Goal: Task Accomplishment & Management: Complete application form

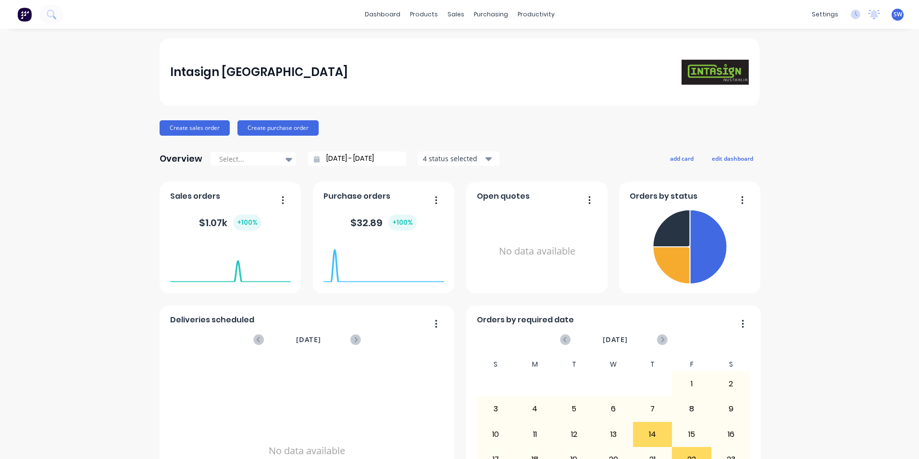
click at [893, 16] on span "SW" at bounding box center [897, 14] width 9 height 9
click at [812, 122] on div "Sign out" at bounding box center [816, 120] width 26 height 9
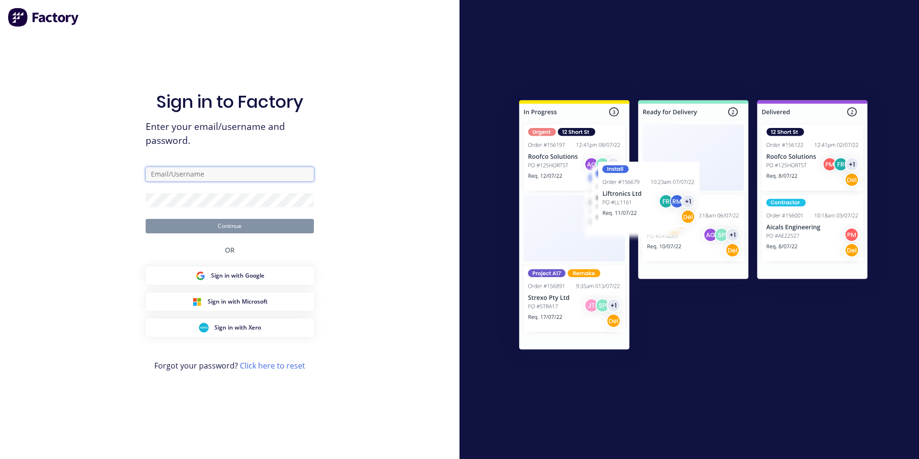
type input "[PERSON_NAME][EMAIL_ADDRESS][DOMAIN_NAME]"
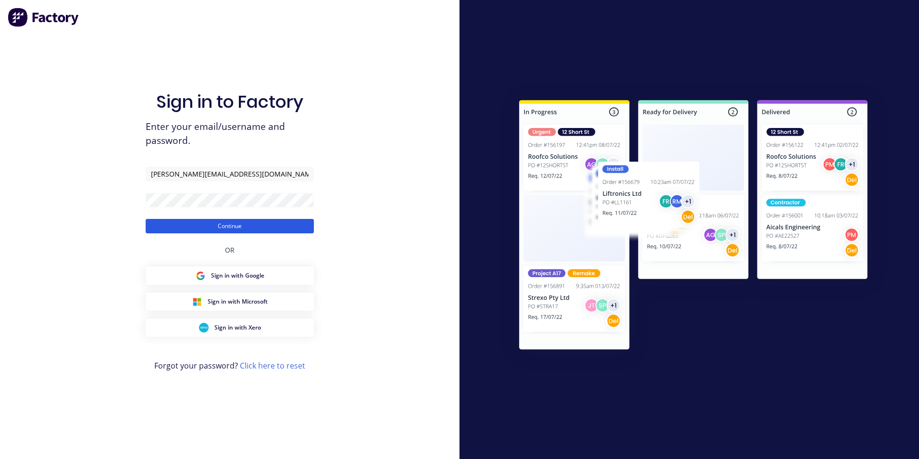
click at [223, 226] on button "Continue" at bounding box center [230, 226] width 168 height 14
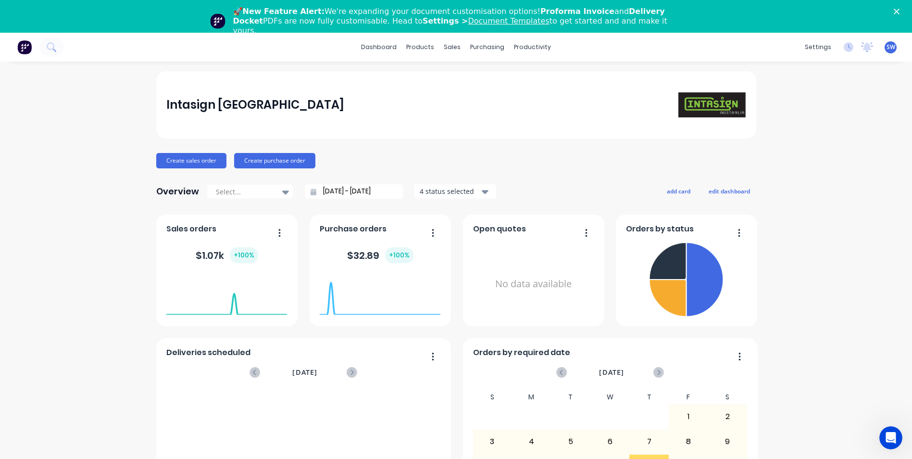
click at [903, 8] on div "🚀 New Feature Alert: We're expanding your document customisation options! Profo…" at bounding box center [456, 21] width 912 height 35
click at [899, 12] on polygon "Close" at bounding box center [896, 12] width 6 height 6
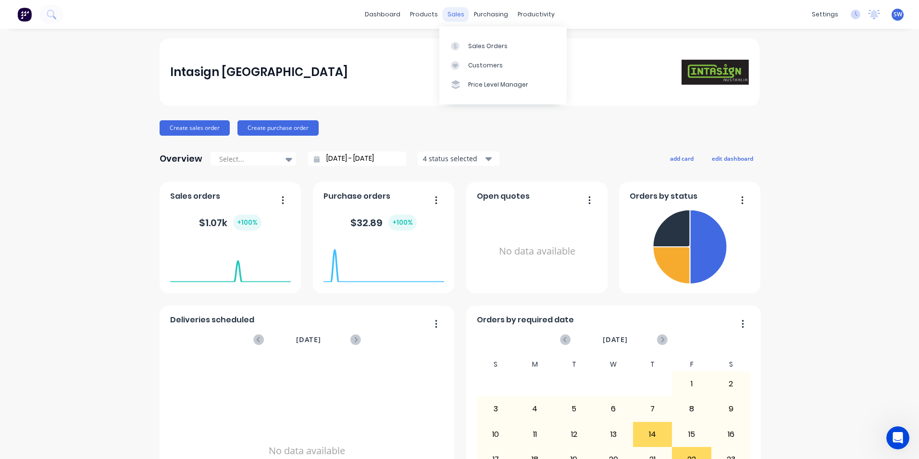
click at [452, 15] on div "sales" at bounding box center [456, 14] width 26 height 14
click at [473, 47] on div "Sales Orders" at bounding box center [487, 46] width 39 height 9
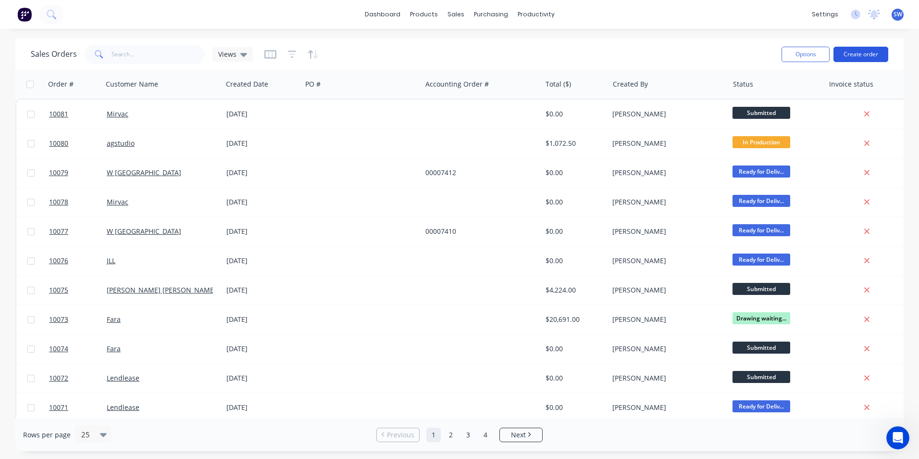
click at [857, 50] on button "Create order" at bounding box center [860, 54] width 55 height 15
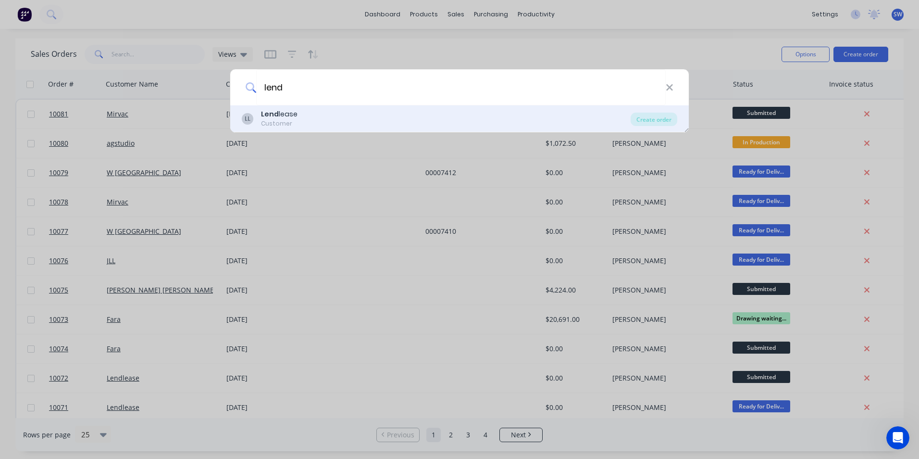
type input "lend"
click at [280, 116] on div "Lend lease" at bounding box center [279, 114] width 37 height 10
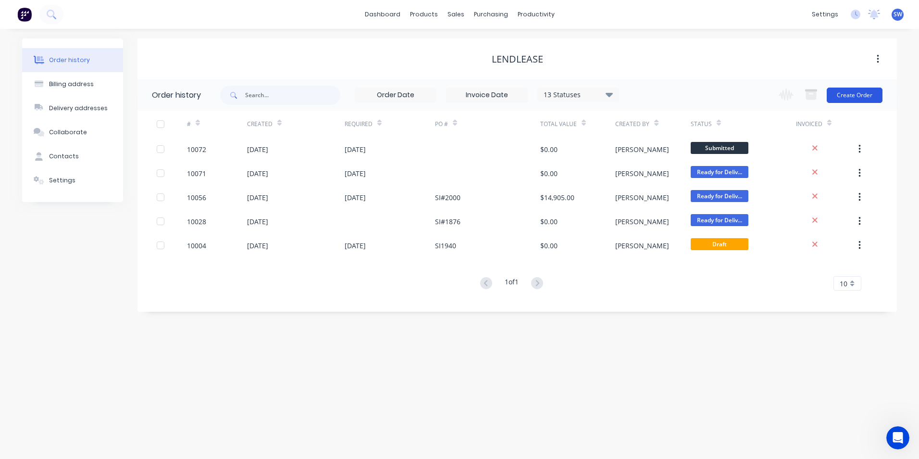
click at [854, 94] on button "Create Order" at bounding box center [855, 94] width 56 height 15
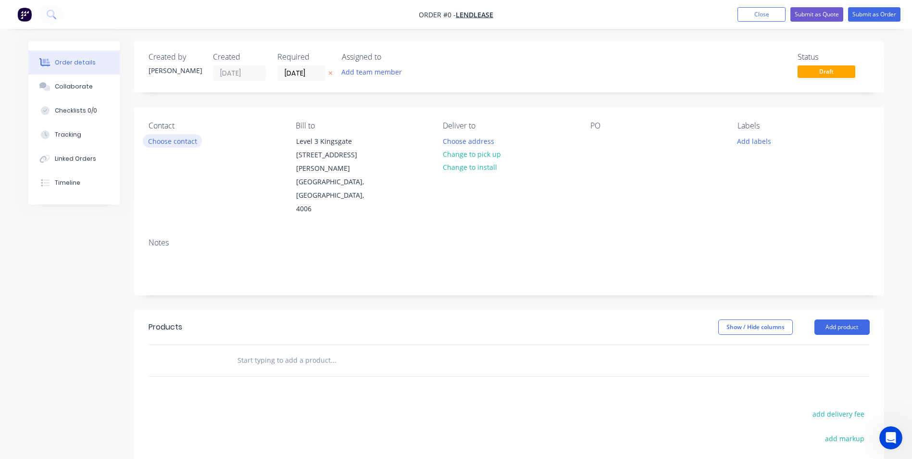
click at [182, 141] on button "Choose contact" at bounding box center [172, 140] width 59 height 13
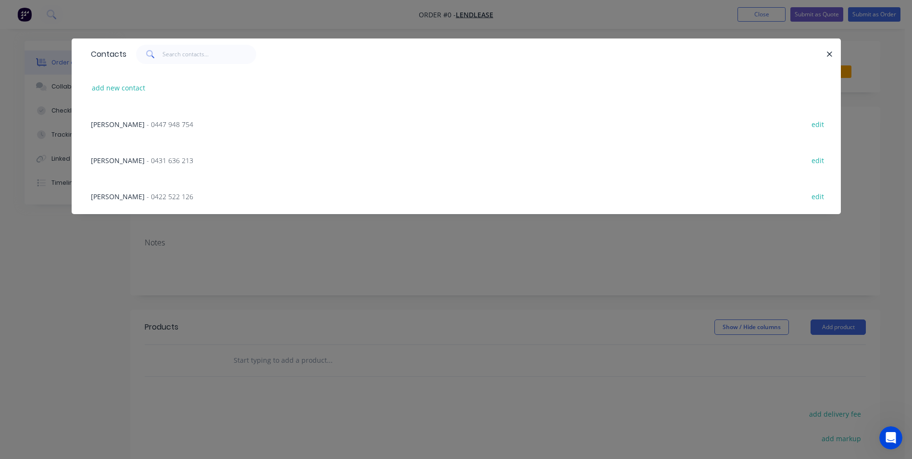
click at [121, 161] on span "[PERSON_NAME]" at bounding box center [118, 160] width 54 height 9
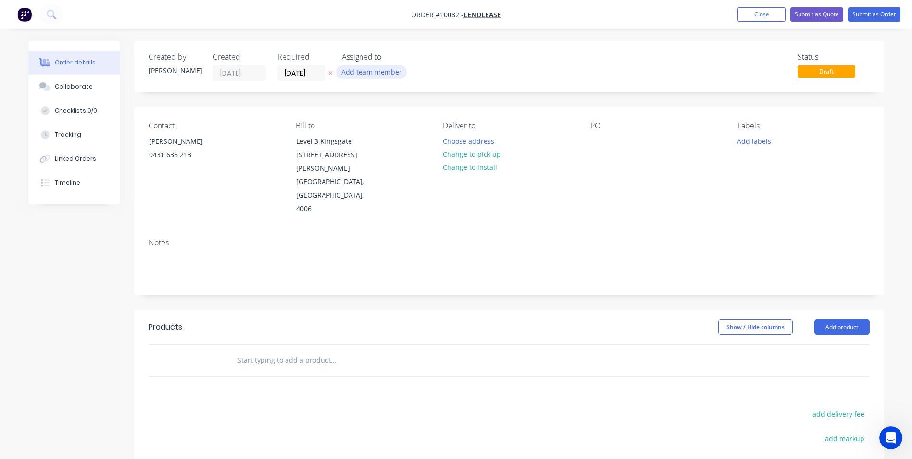
click at [360, 71] on button "Add team member" at bounding box center [371, 71] width 71 height 13
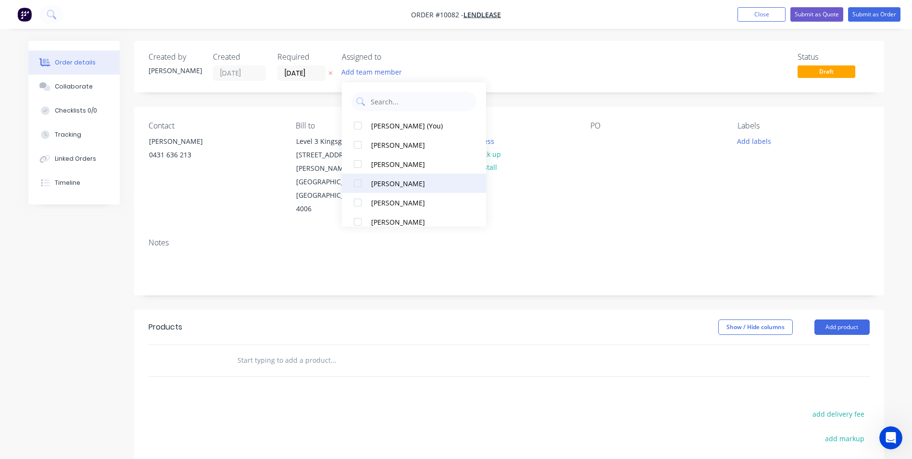
click at [378, 181] on div "[PERSON_NAME]" at bounding box center [419, 183] width 96 height 10
click at [557, 193] on div "Contact [PERSON_NAME] [PHONE_NUMBER] Bill to Level [GEOGRAPHIC_DATA][STREET_ADD…" at bounding box center [509, 169] width 750 height 124
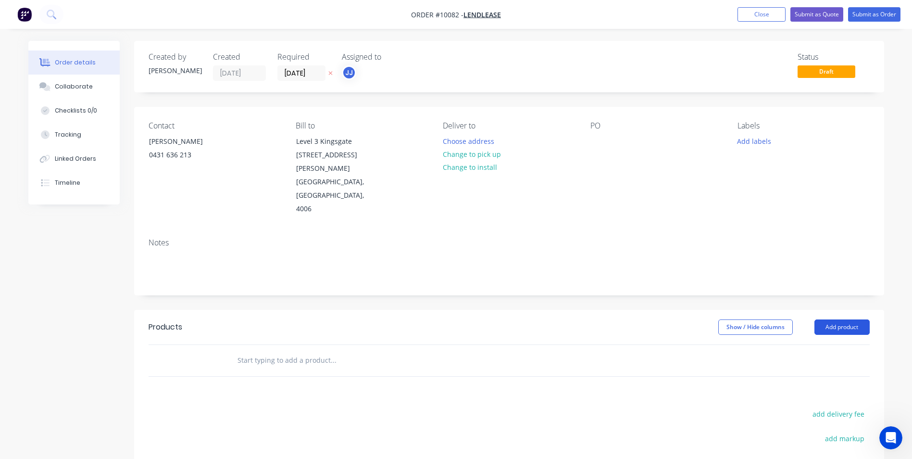
click at [846, 319] on button "Add product" at bounding box center [841, 326] width 55 height 15
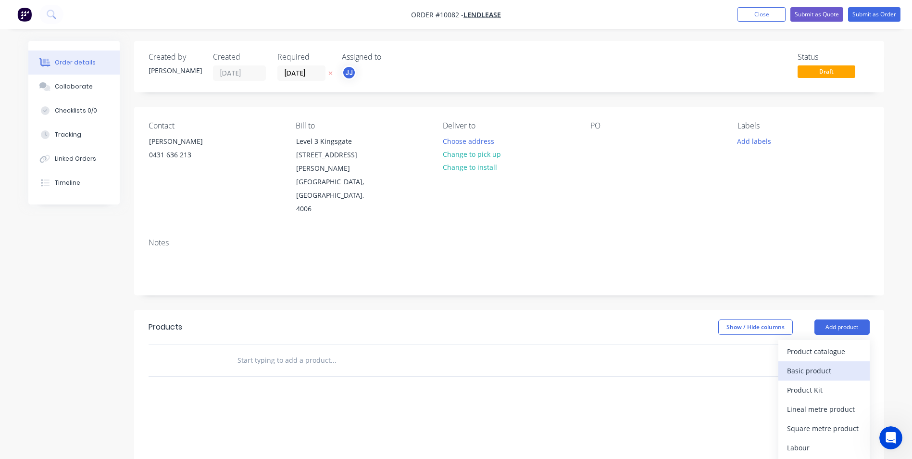
click at [809, 363] on div "Basic product" at bounding box center [824, 370] width 74 height 14
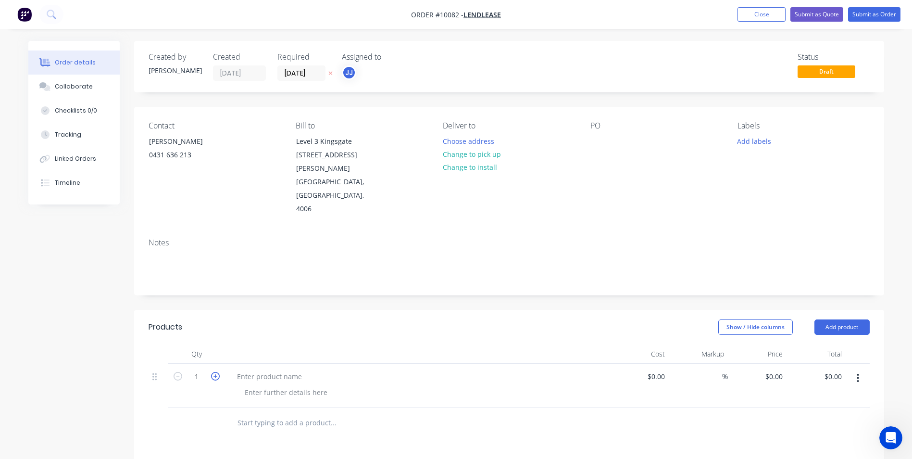
click at [212, 372] on icon "button" at bounding box center [215, 376] width 9 height 9
type input "2"
click at [253, 369] on div at bounding box center [269, 376] width 80 height 14
click at [842, 319] on button "Add product" at bounding box center [841, 326] width 55 height 15
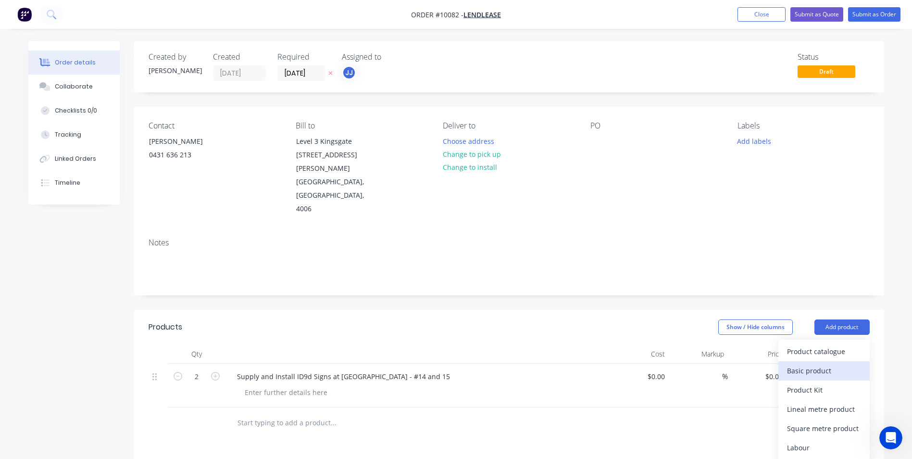
click at [807, 363] on div "Basic product" at bounding box center [824, 370] width 74 height 14
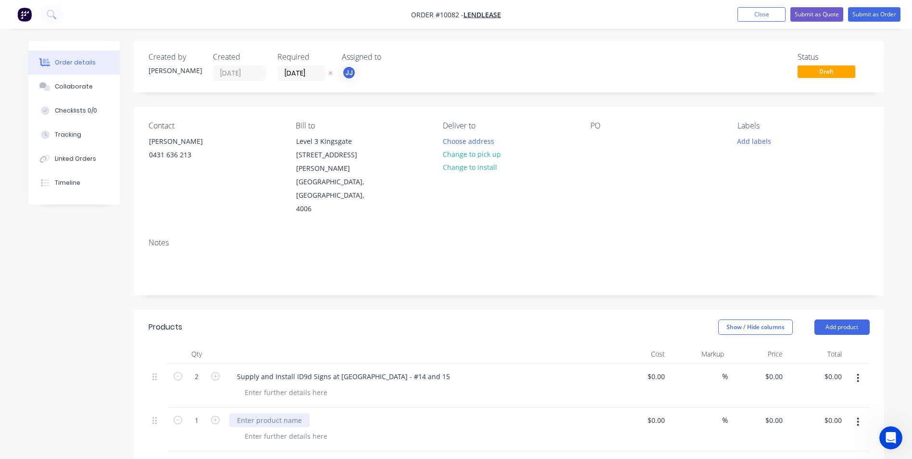
click at [255, 413] on div at bounding box center [269, 420] width 80 height 14
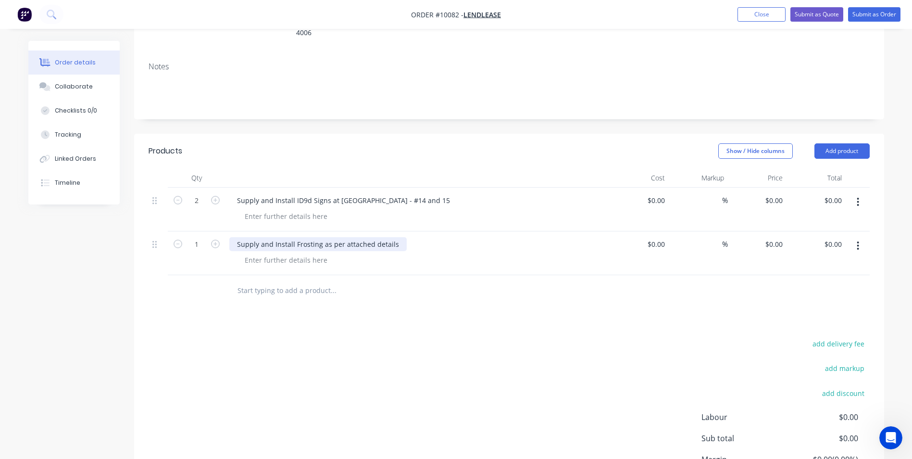
scroll to position [192, 0]
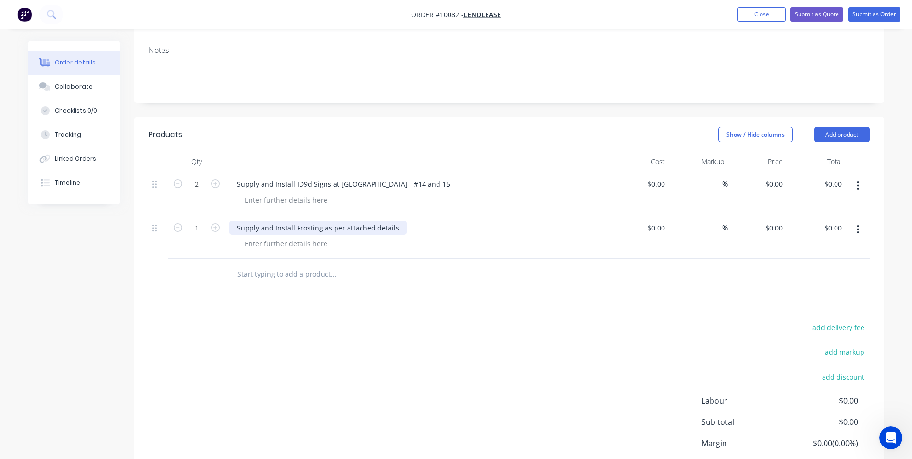
click at [294, 221] on div "Supply and Install Frosting as per attached details" at bounding box center [317, 228] width 177 height 14
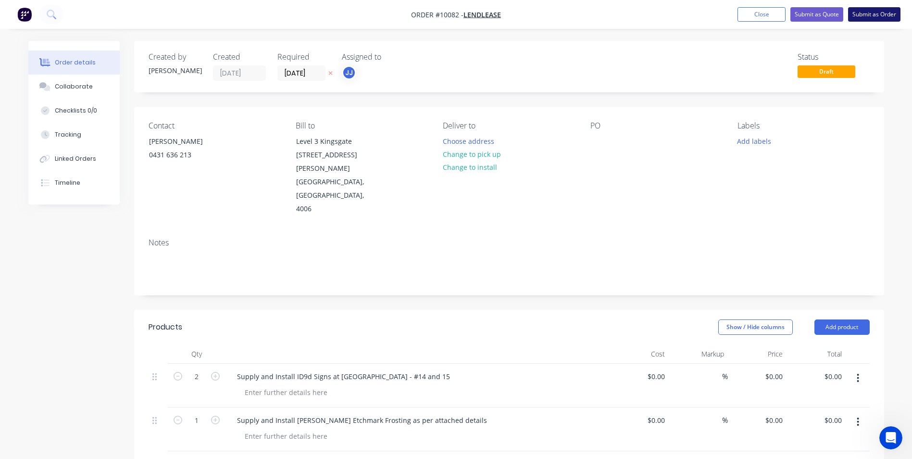
click at [871, 13] on button "Submit as Order" at bounding box center [874, 14] width 52 height 14
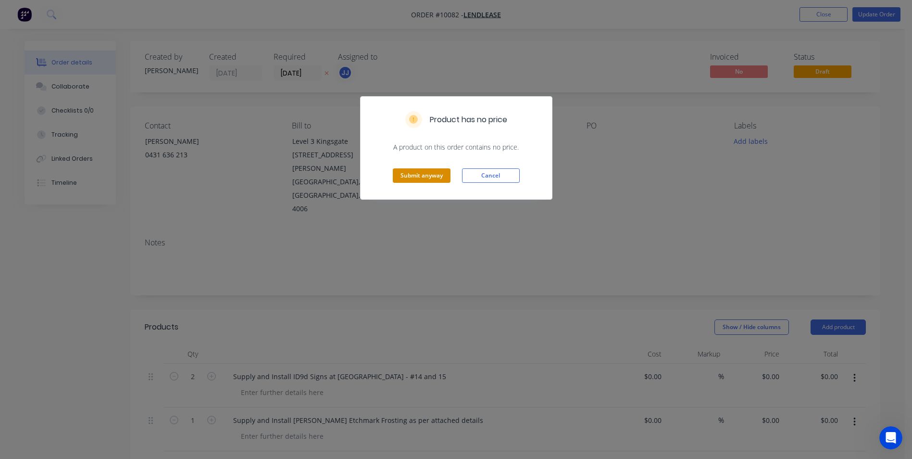
click at [429, 173] on button "Submit anyway" at bounding box center [422, 175] width 58 height 14
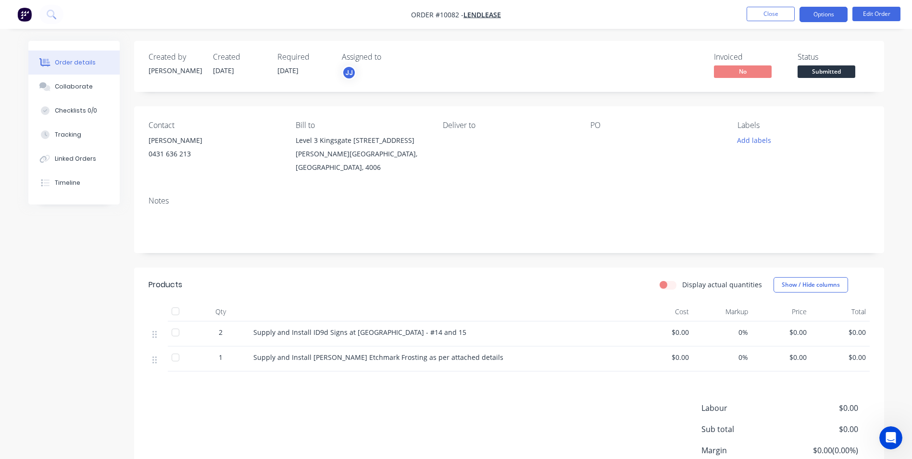
click at [814, 12] on button "Options" at bounding box center [823, 14] width 48 height 15
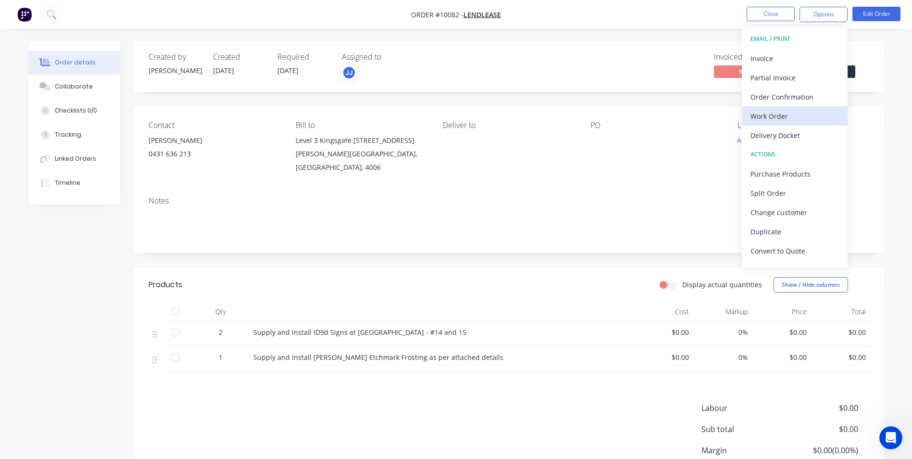
click at [768, 112] on div "Work Order" at bounding box center [794, 116] width 88 height 14
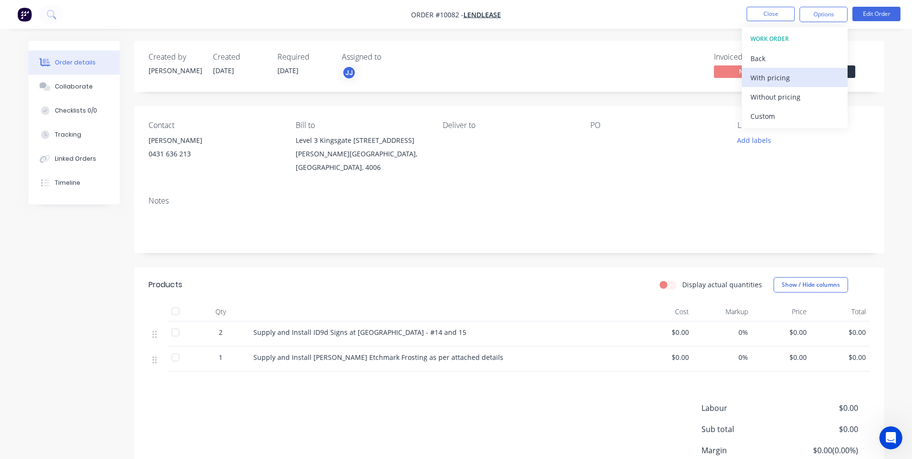
click at [770, 76] on div "With pricing" at bounding box center [794, 78] width 88 height 14
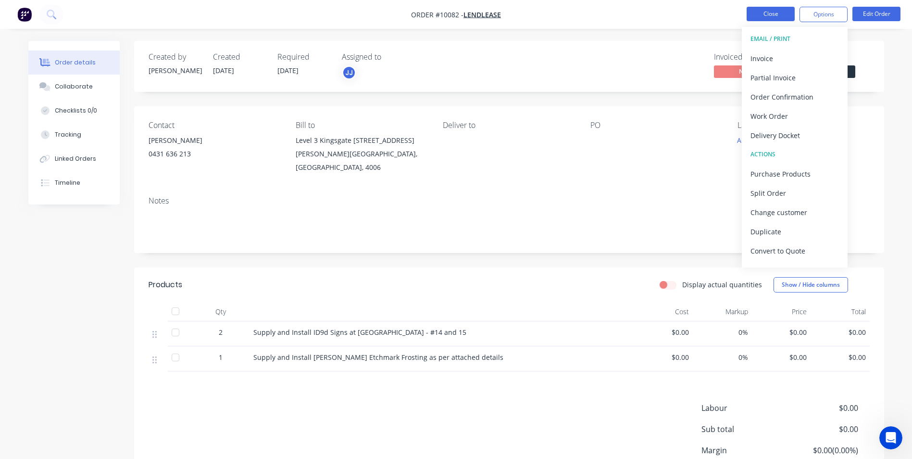
click at [776, 15] on button "Close" at bounding box center [770, 14] width 48 height 14
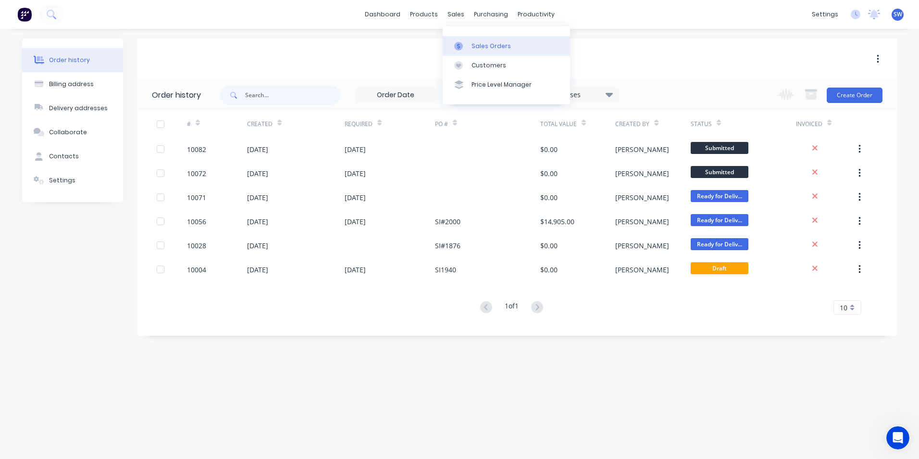
click at [473, 44] on div "Sales Orders" at bounding box center [490, 46] width 39 height 9
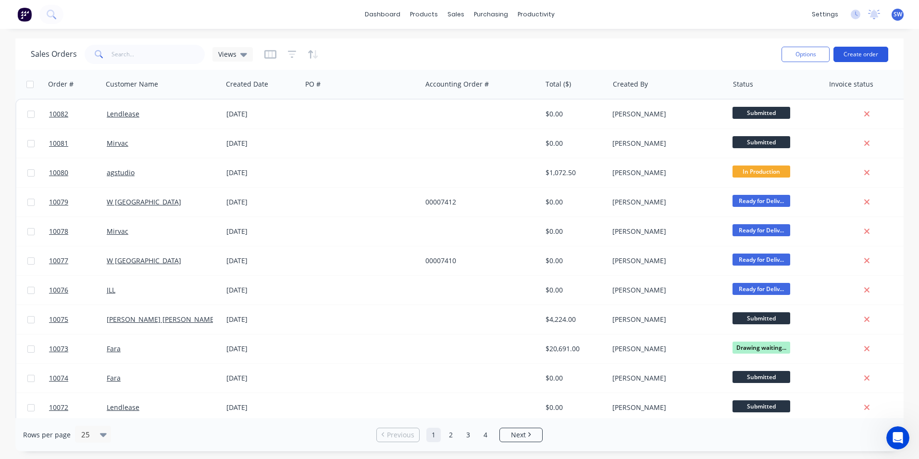
click at [860, 51] on button "Create order" at bounding box center [860, 54] width 55 height 15
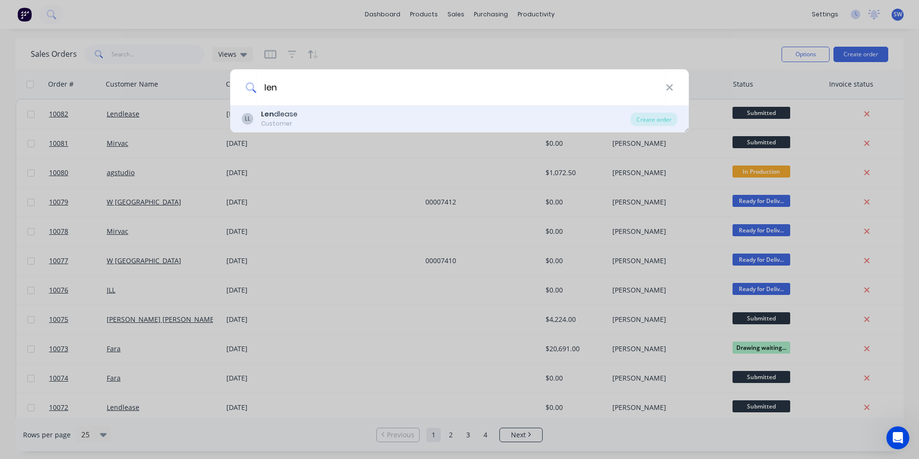
type input "len"
click at [277, 118] on div "[PERSON_NAME]" at bounding box center [279, 114] width 37 height 10
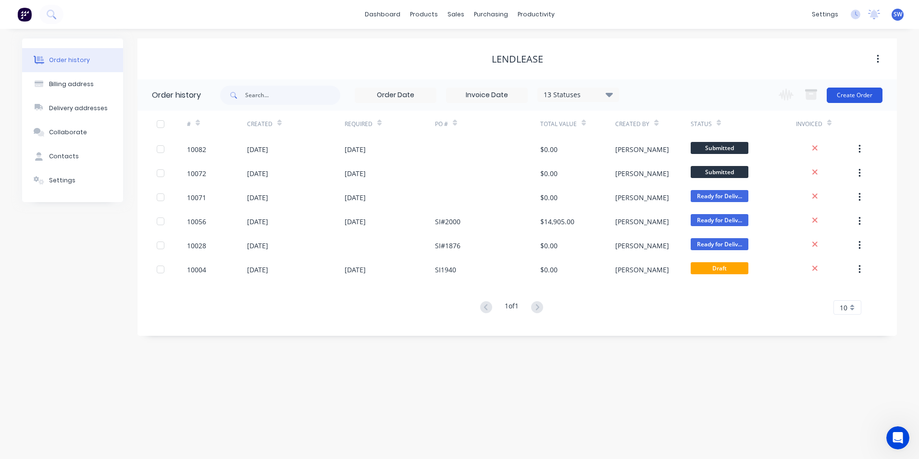
click at [862, 93] on button "Create Order" at bounding box center [855, 94] width 56 height 15
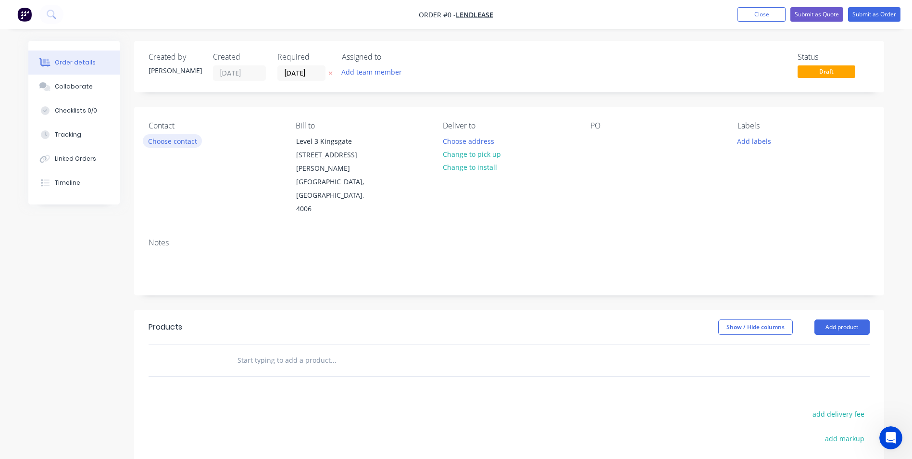
click at [174, 139] on button "Choose contact" at bounding box center [172, 140] width 59 height 13
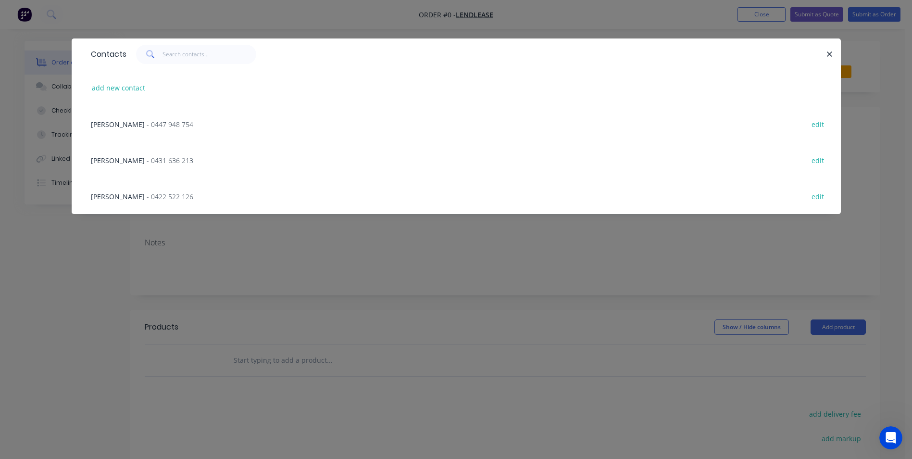
click at [104, 194] on span "[PERSON_NAME]" at bounding box center [118, 196] width 54 height 9
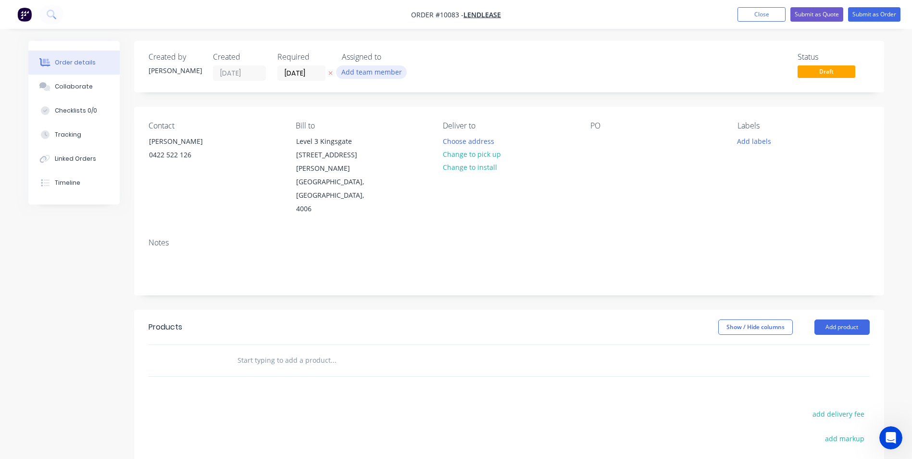
click at [377, 72] on button "Add team member" at bounding box center [371, 71] width 71 height 13
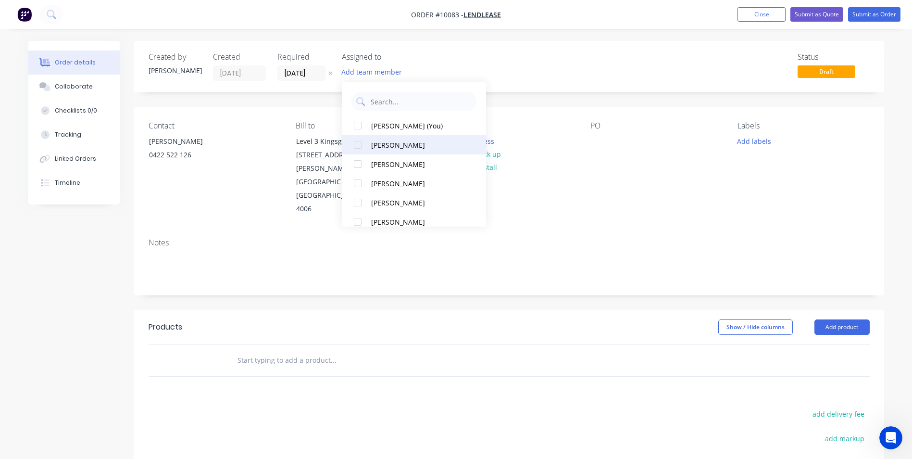
click at [388, 143] on div "[PERSON_NAME]" at bounding box center [419, 145] width 96 height 10
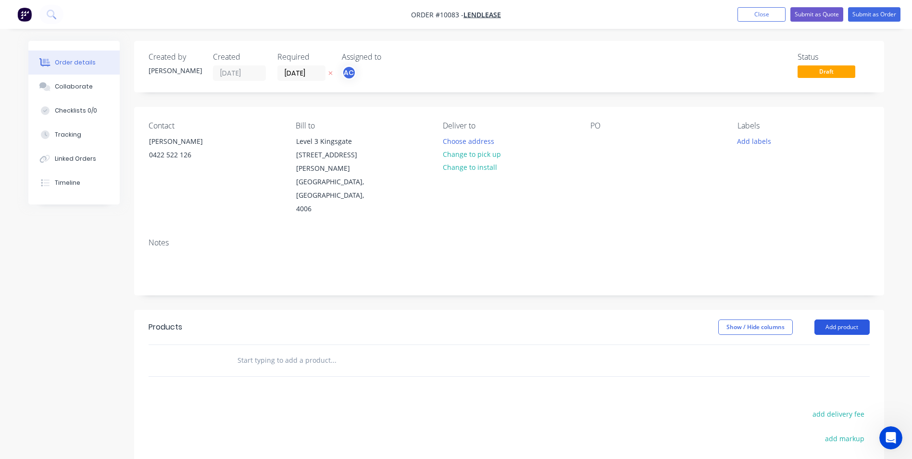
click at [845, 319] on button "Add product" at bounding box center [841, 326] width 55 height 15
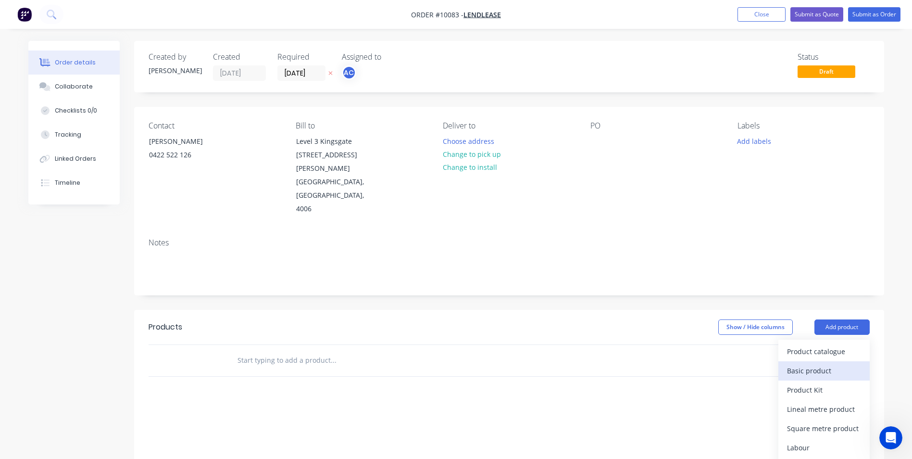
click at [807, 363] on div "Basic product" at bounding box center [824, 370] width 74 height 14
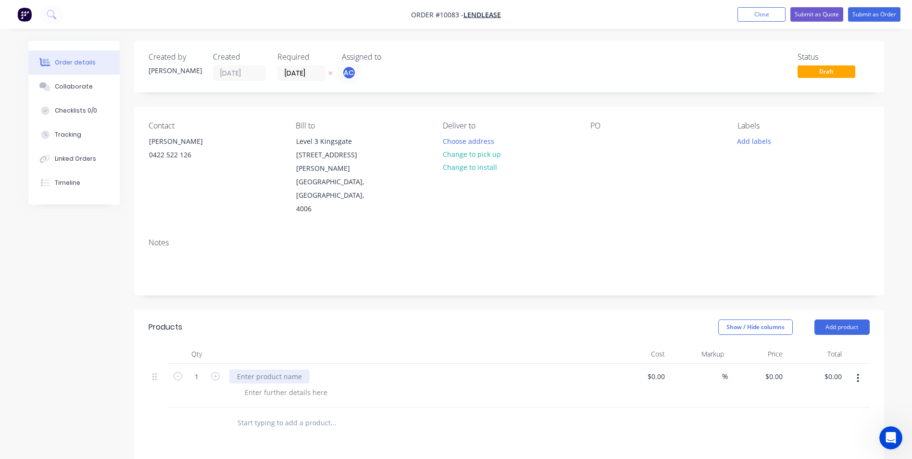
click at [250, 369] on div at bounding box center [269, 376] width 80 height 14
click at [874, 12] on button "Submit as Order" at bounding box center [874, 14] width 52 height 14
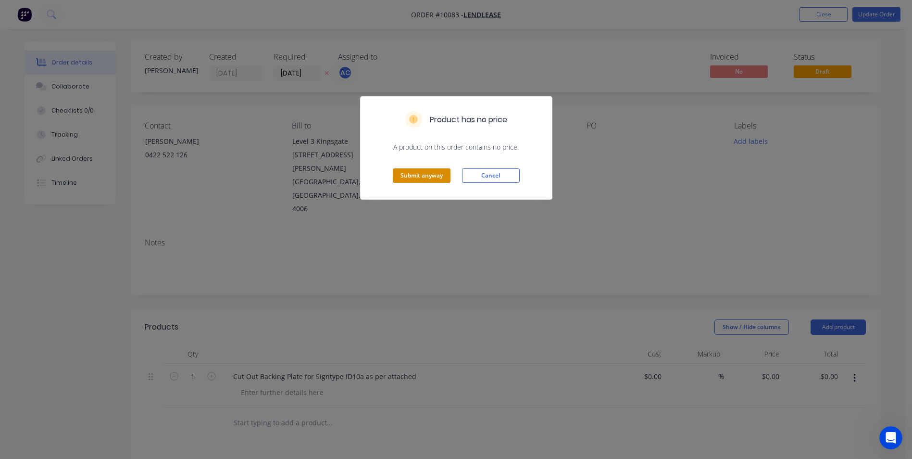
click at [429, 175] on button "Submit anyway" at bounding box center [422, 175] width 58 height 14
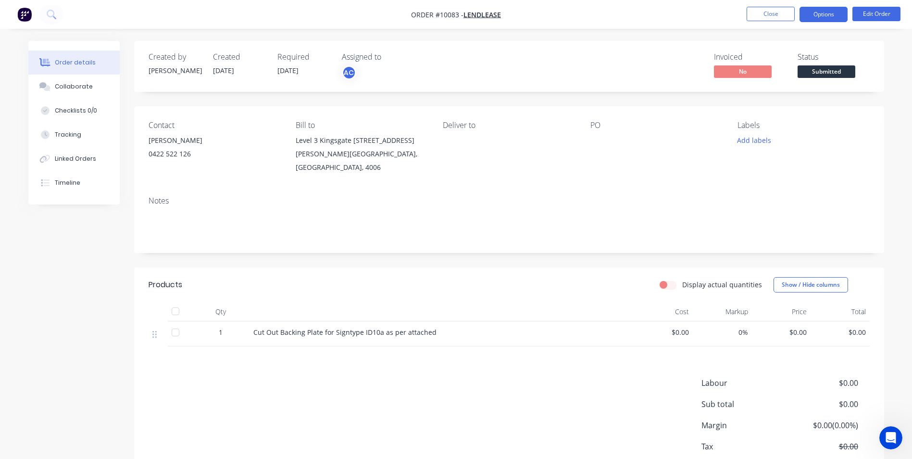
click at [820, 13] on button "Options" at bounding box center [823, 14] width 48 height 15
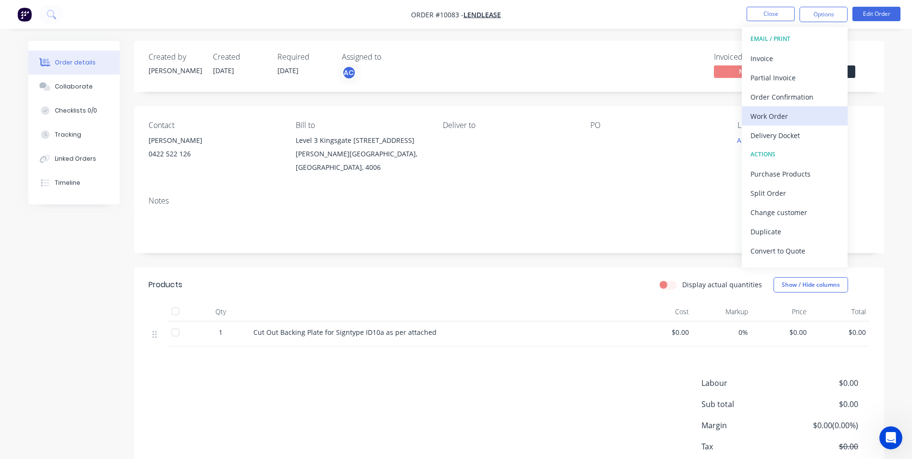
click at [765, 119] on div "Work Order" at bounding box center [794, 116] width 88 height 14
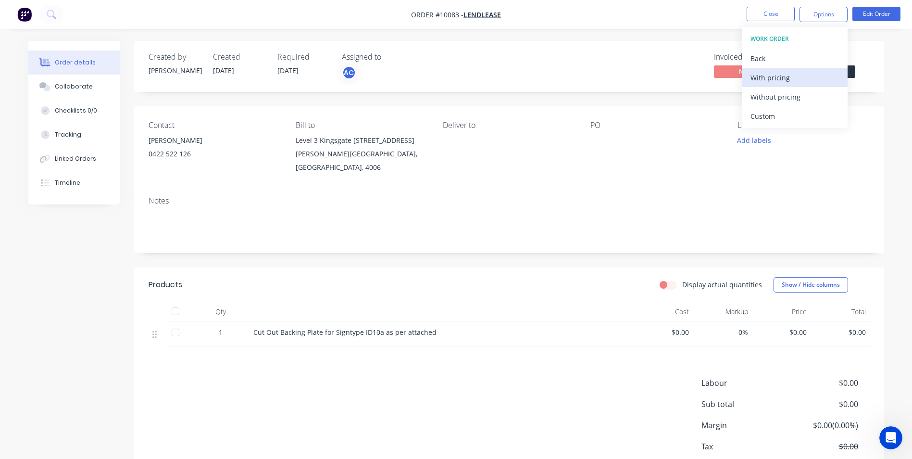
click at [774, 74] on div "With pricing" at bounding box center [794, 78] width 88 height 14
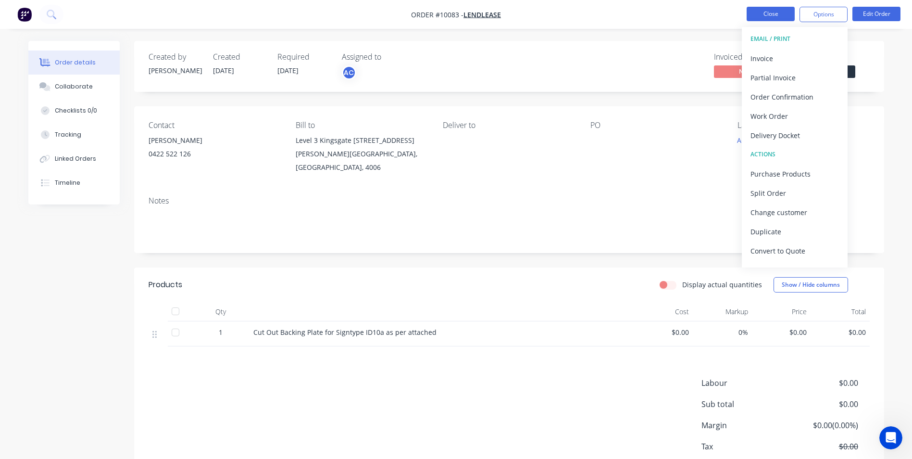
click at [770, 14] on button "Close" at bounding box center [770, 14] width 48 height 14
